Goal: Task Accomplishment & Management: Use online tool/utility

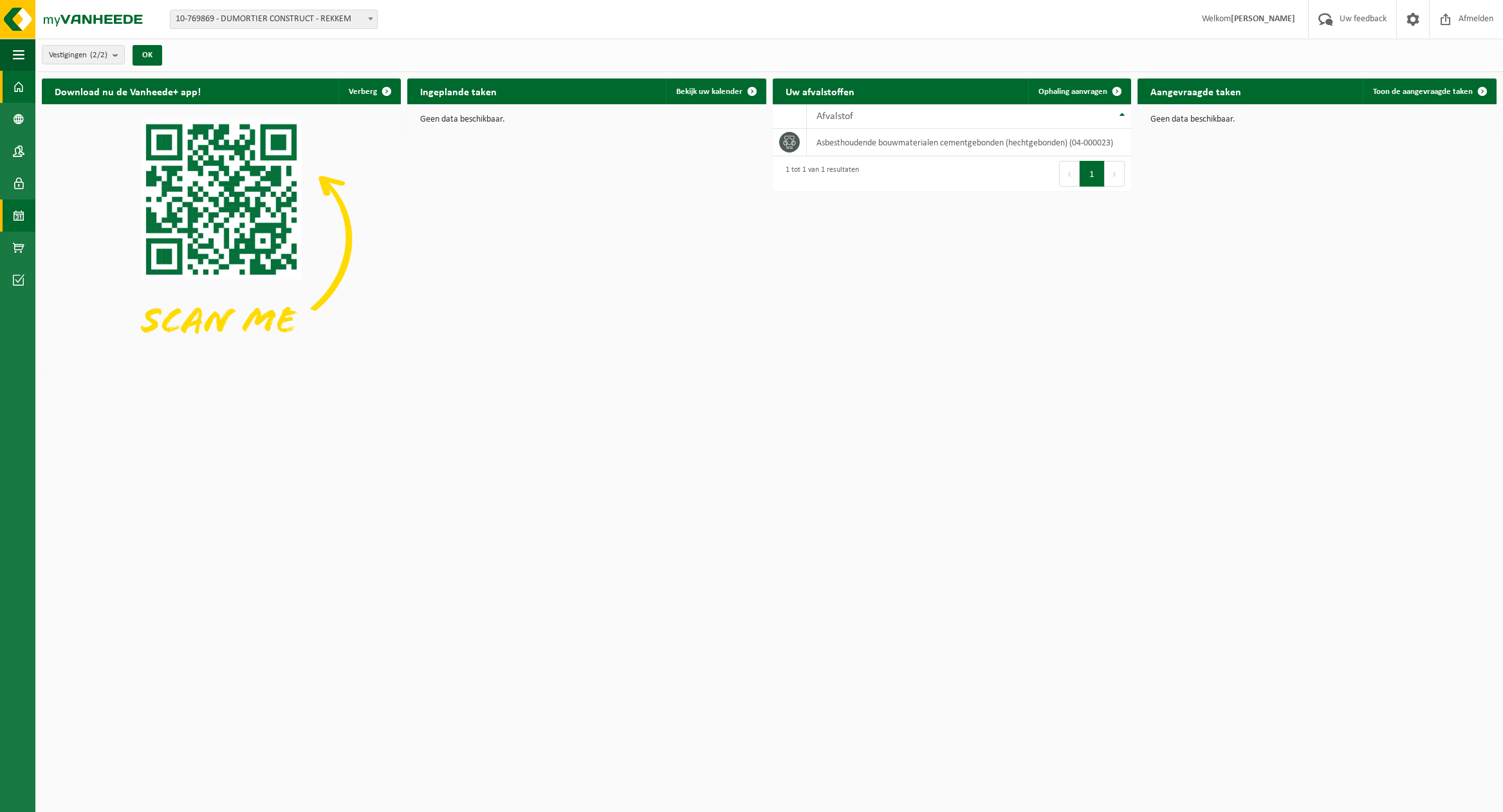
click at [21, 215] on span at bounding box center [18, 215] width 12 height 32
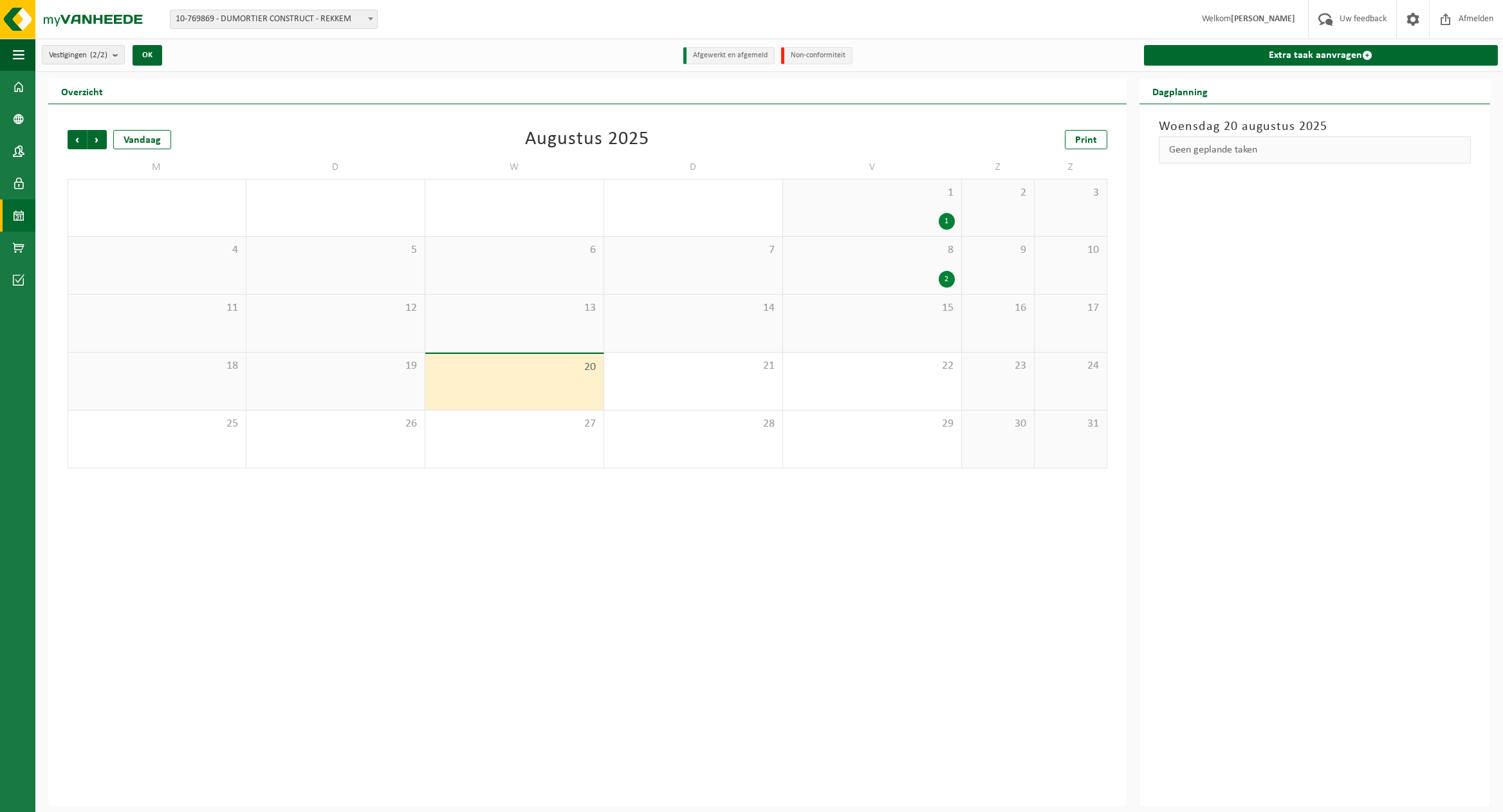
click at [477, 385] on div "20" at bounding box center [514, 381] width 178 height 56
click at [553, 377] on div "20" at bounding box center [514, 381] width 178 height 56
click at [1335, 49] on link "Extra taak aanvragen" at bounding box center [1320, 56] width 354 height 21
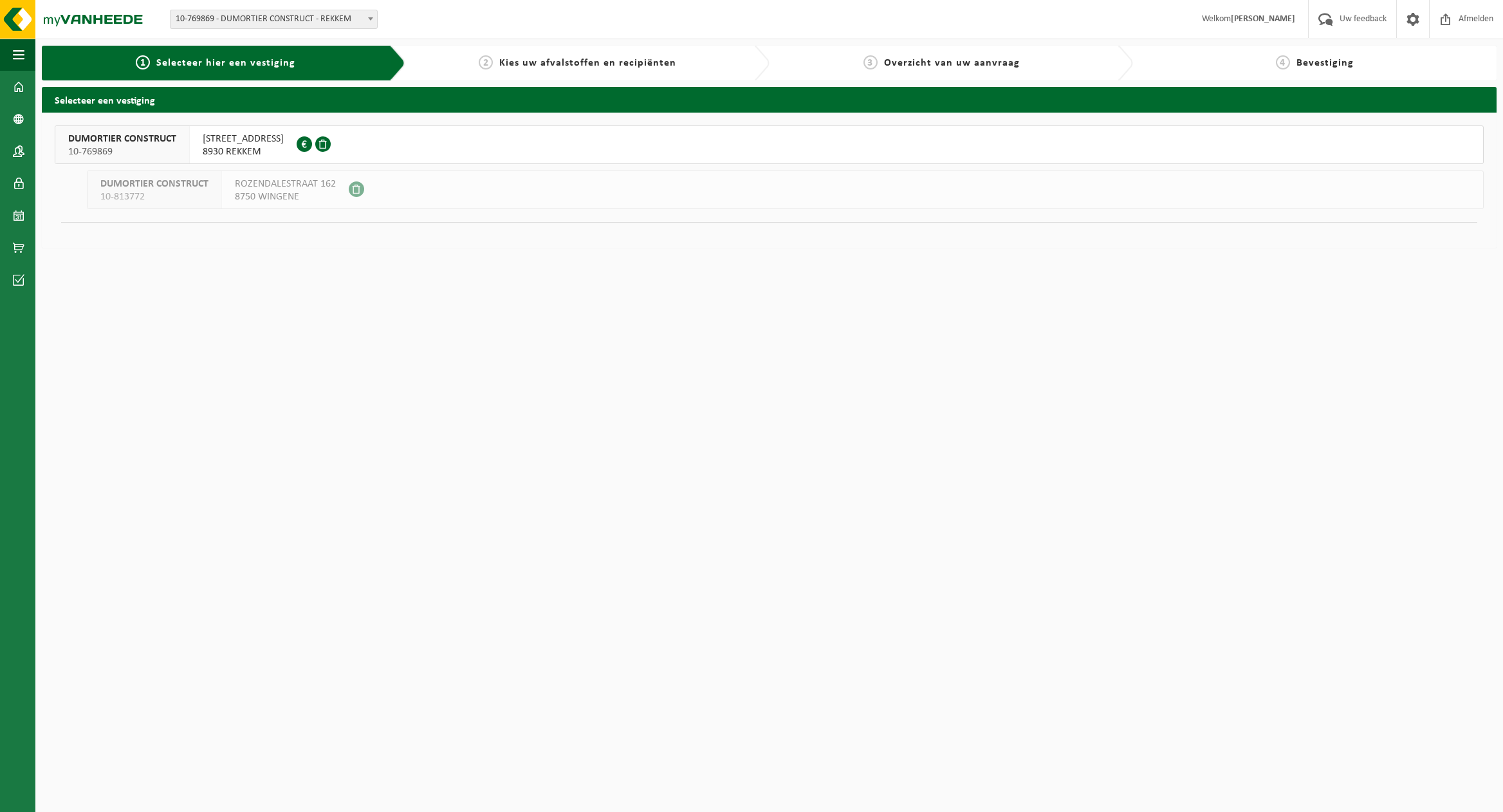
click at [258, 150] on span "8930 REKKEM" at bounding box center [243, 152] width 81 height 13
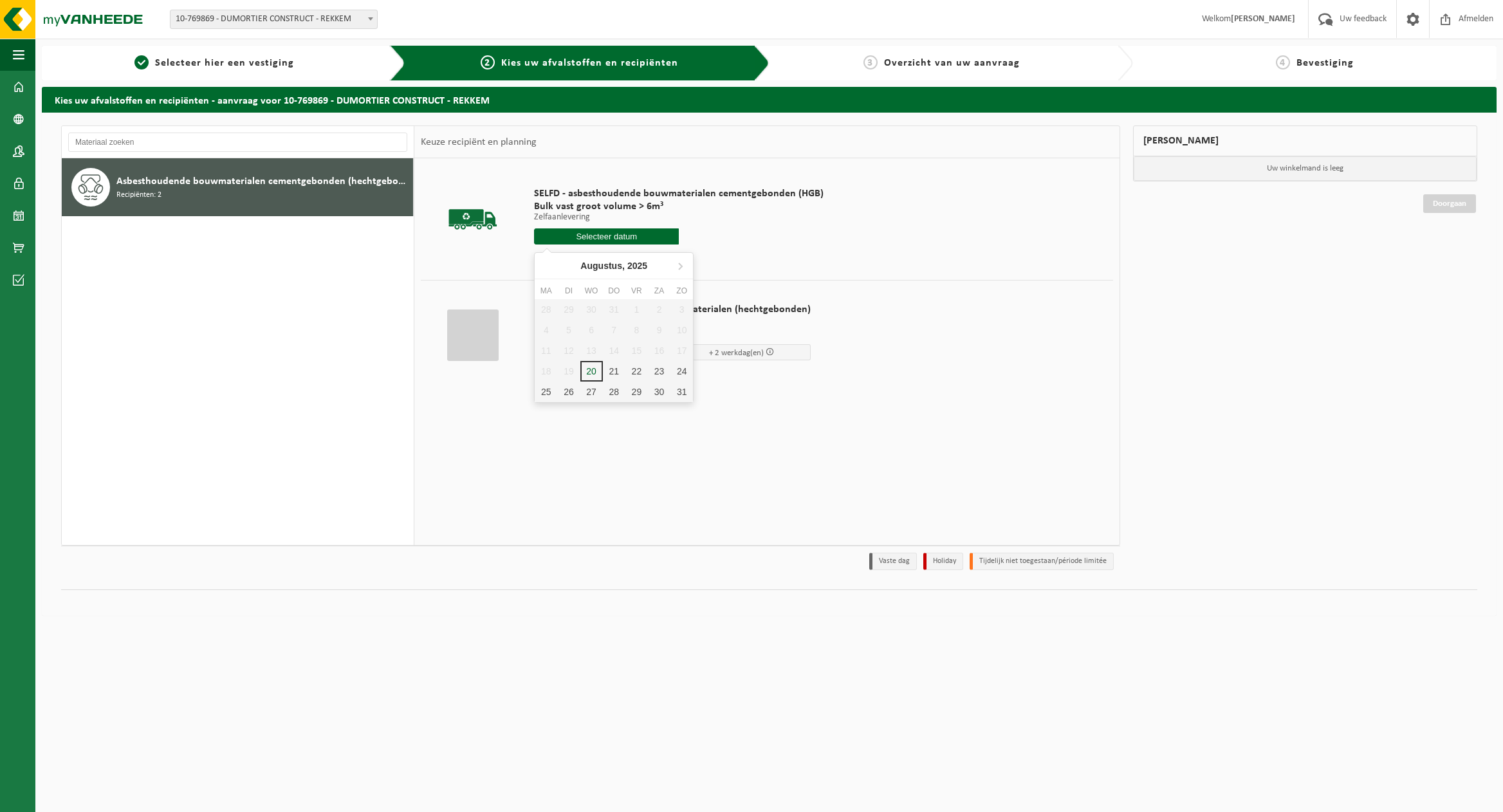
click at [629, 237] on input "text" at bounding box center [606, 236] width 145 height 16
click at [594, 376] on div "20" at bounding box center [591, 371] width 22 height 21
type input "Van 2025-08-20"
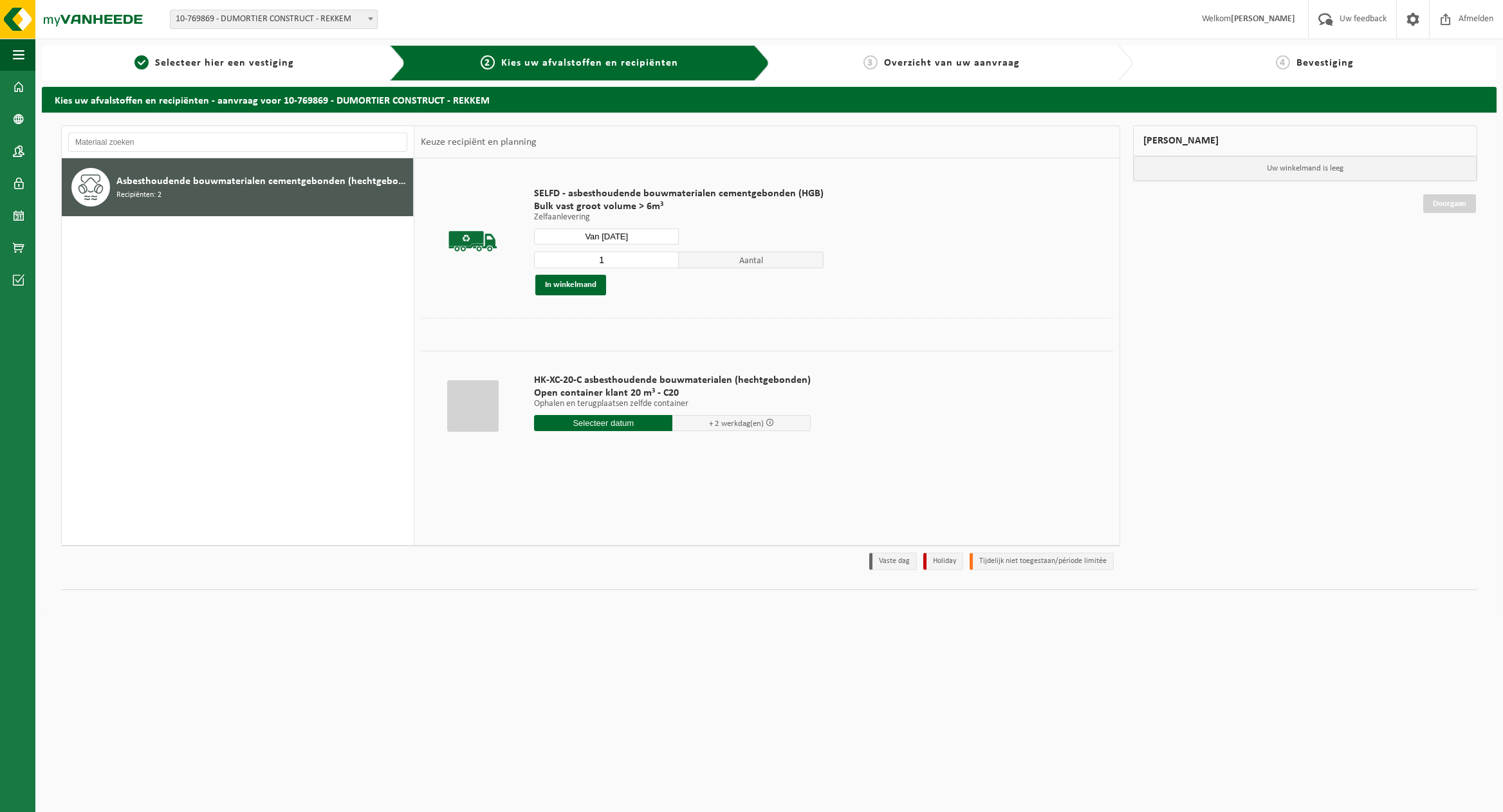
type input "2"
click at [670, 258] on input "2" at bounding box center [606, 260] width 145 height 17
click at [583, 282] on button "In winkelmand" at bounding box center [571, 285] width 71 height 21
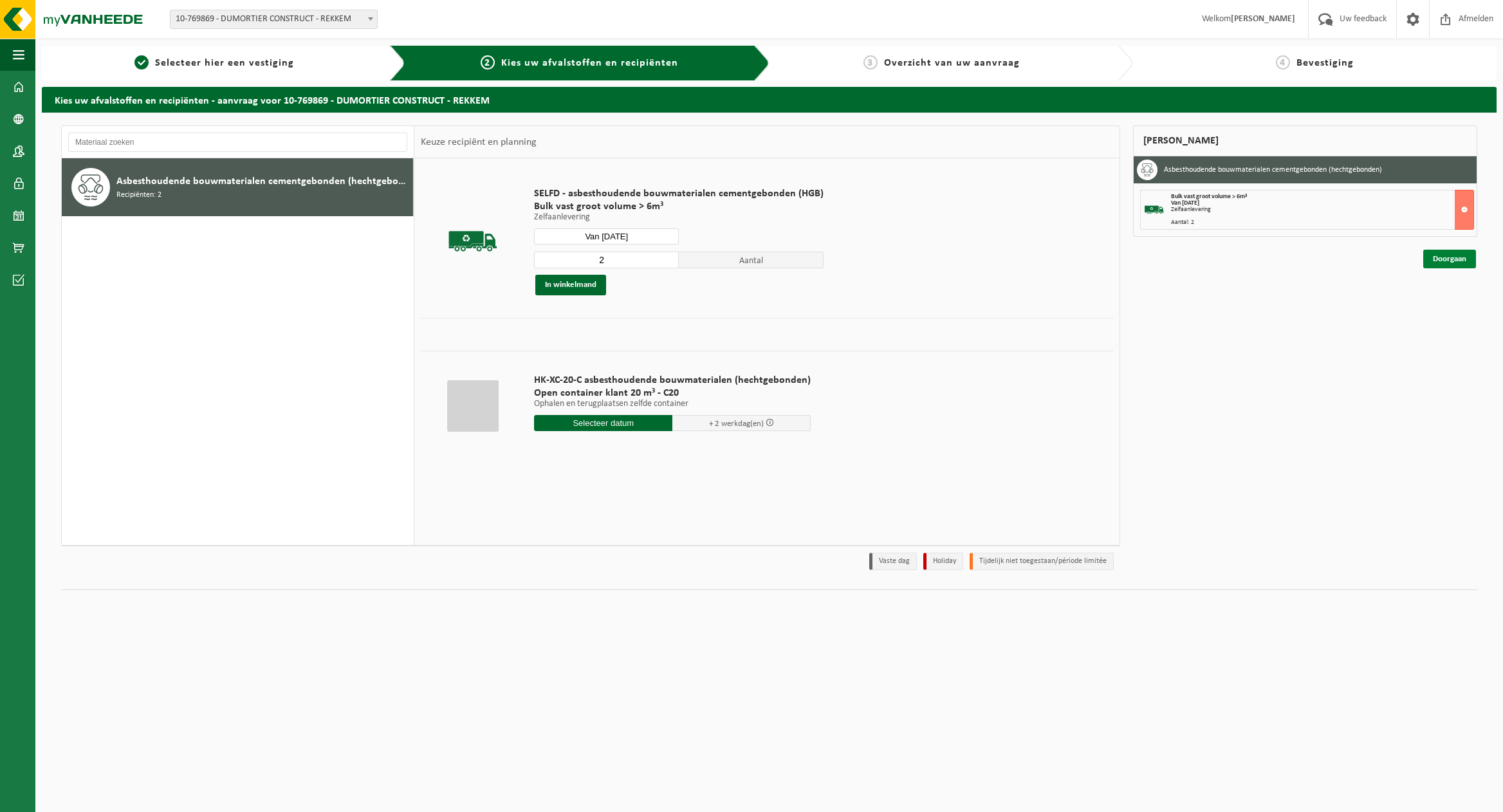
click at [1454, 259] on link "Doorgaan" at bounding box center [1450, 258] width 52 height 18
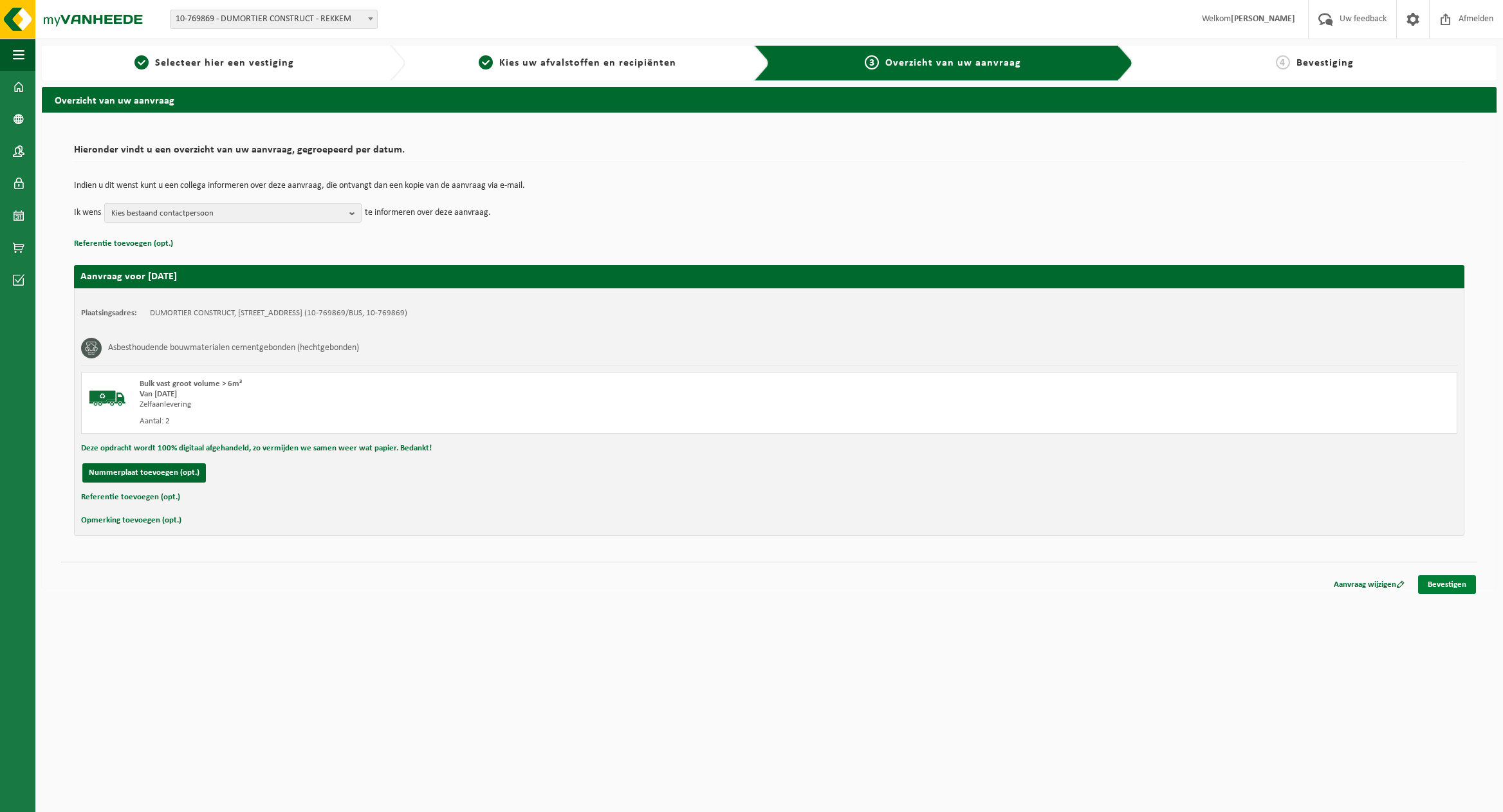
click at [1455, 585] on link "Bevestigen" at bounding box center [1447, 584] width 58 height 18
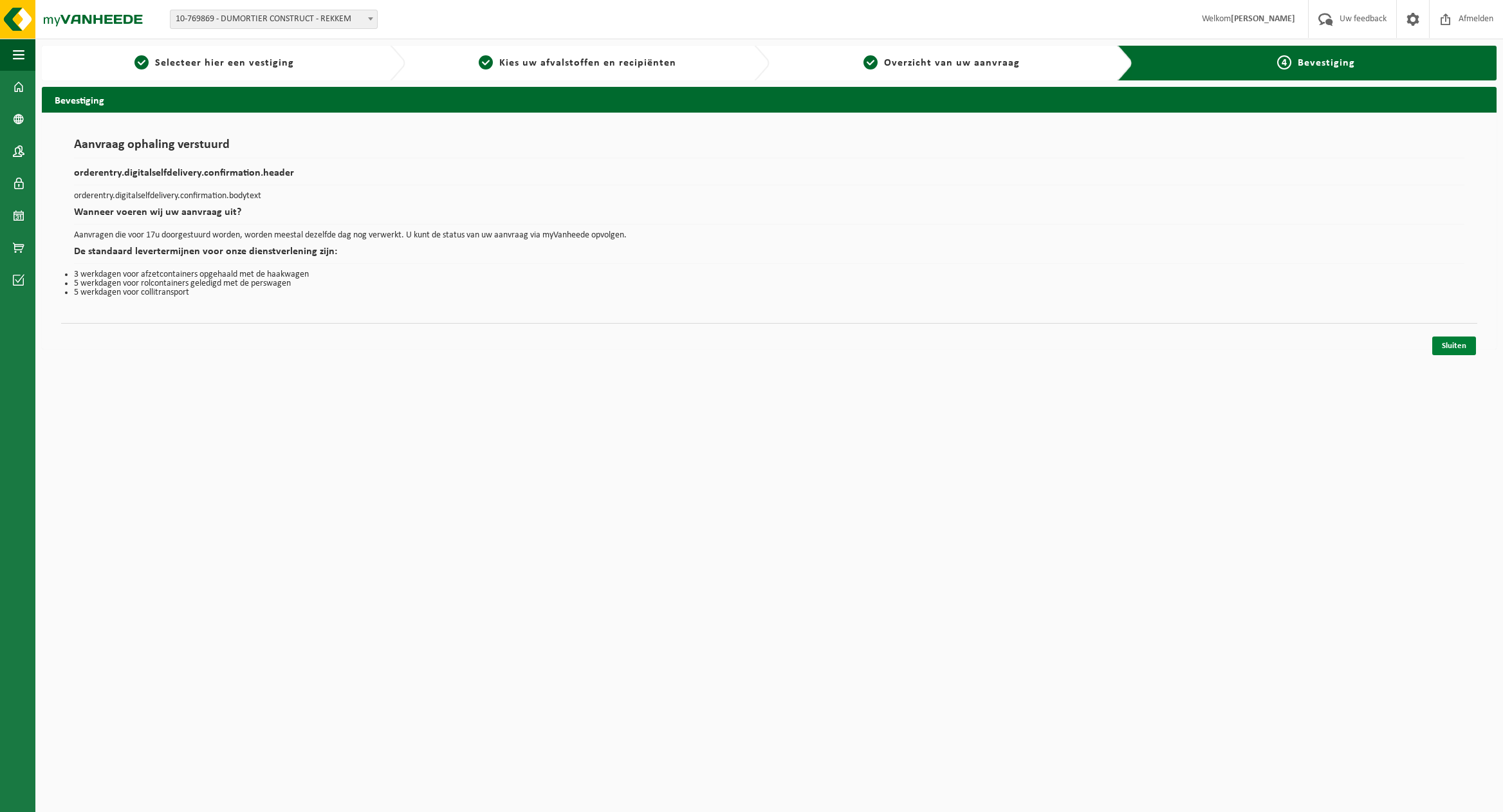
click at [1452, 349] on link "Sluiten" at bounding box center [1454, 345] width 44 height 18
